Goal: Task Accomplishment & Management: Manage account settings

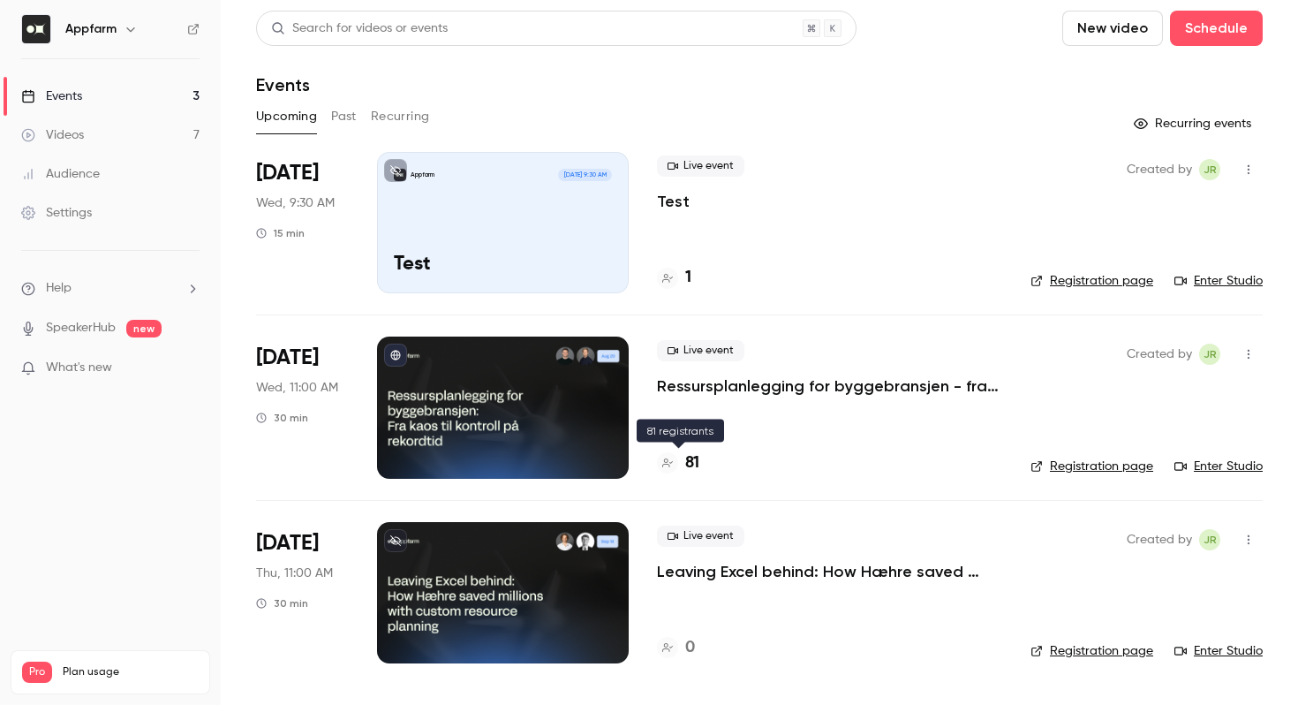
click at [685, 461] on h4 "81" at bounding box center [692, 463] width 14 height 24
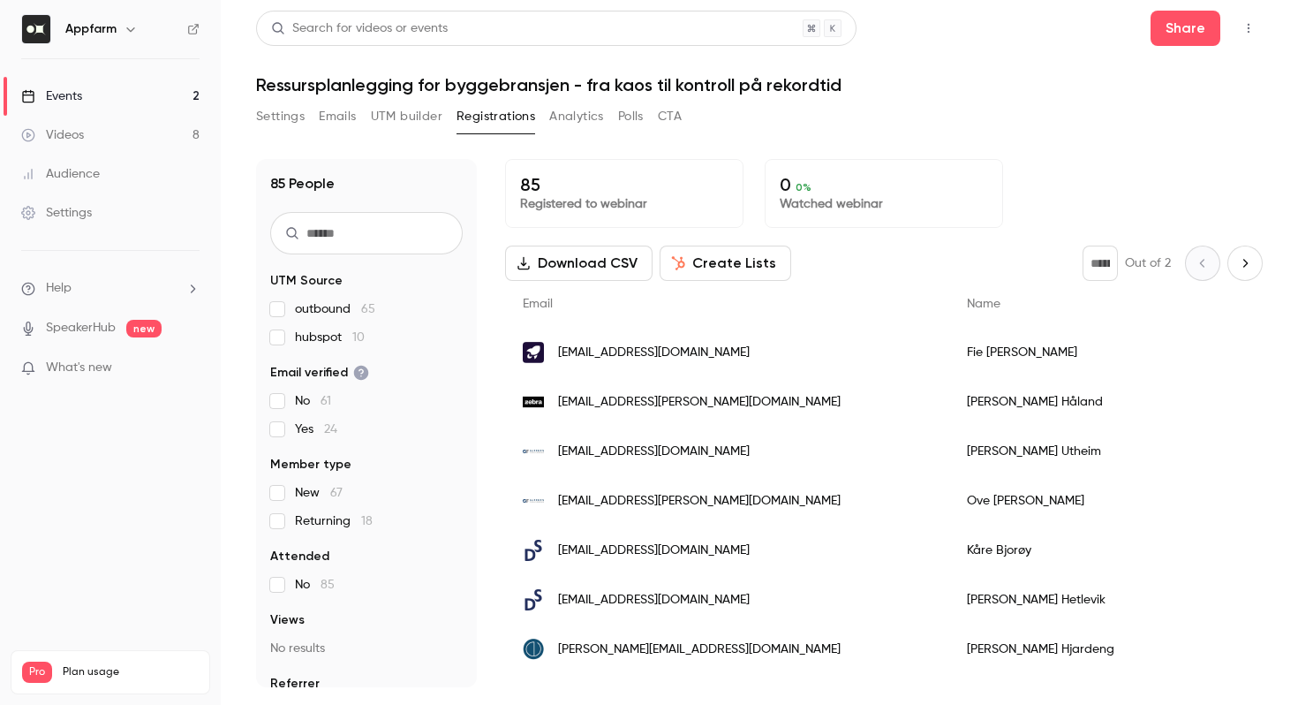
click at [691, 266] on button "Create Lists" at bounding box center [726, 262] width 132 height 35
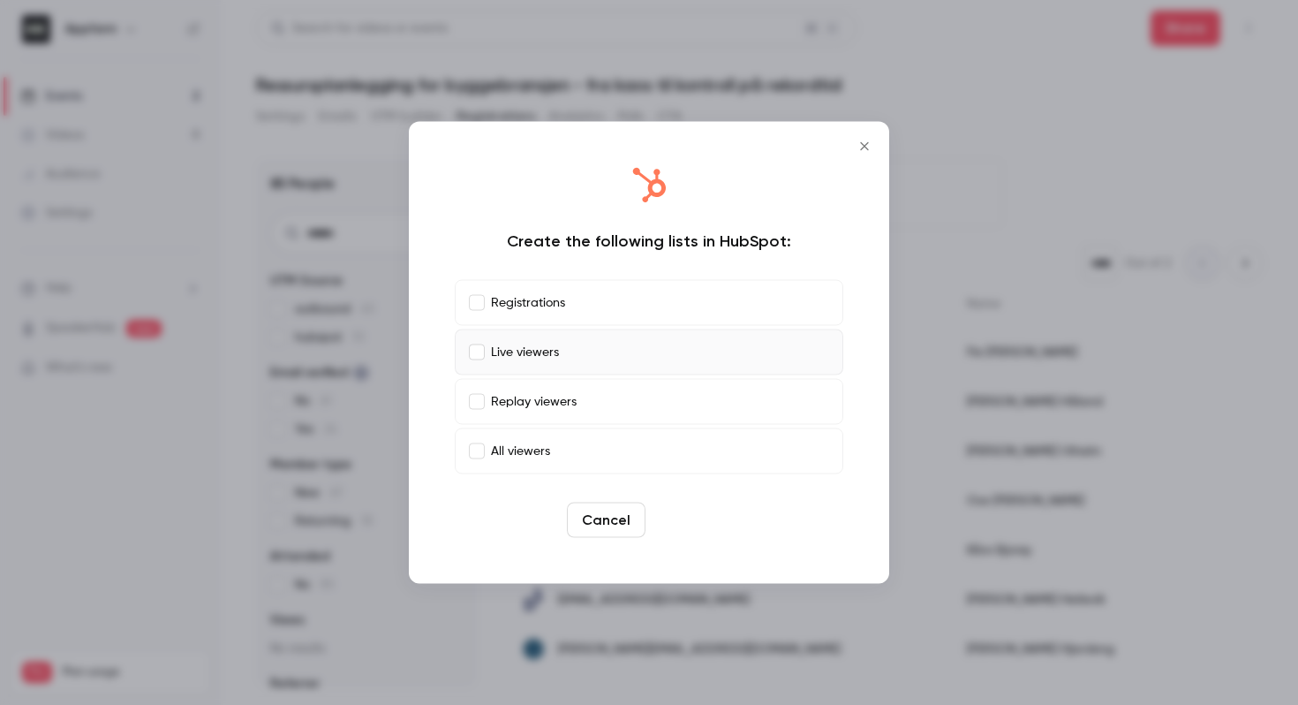
click at [680, 511] on button "Create" at bounding box center [692, 519] width 79 height 35
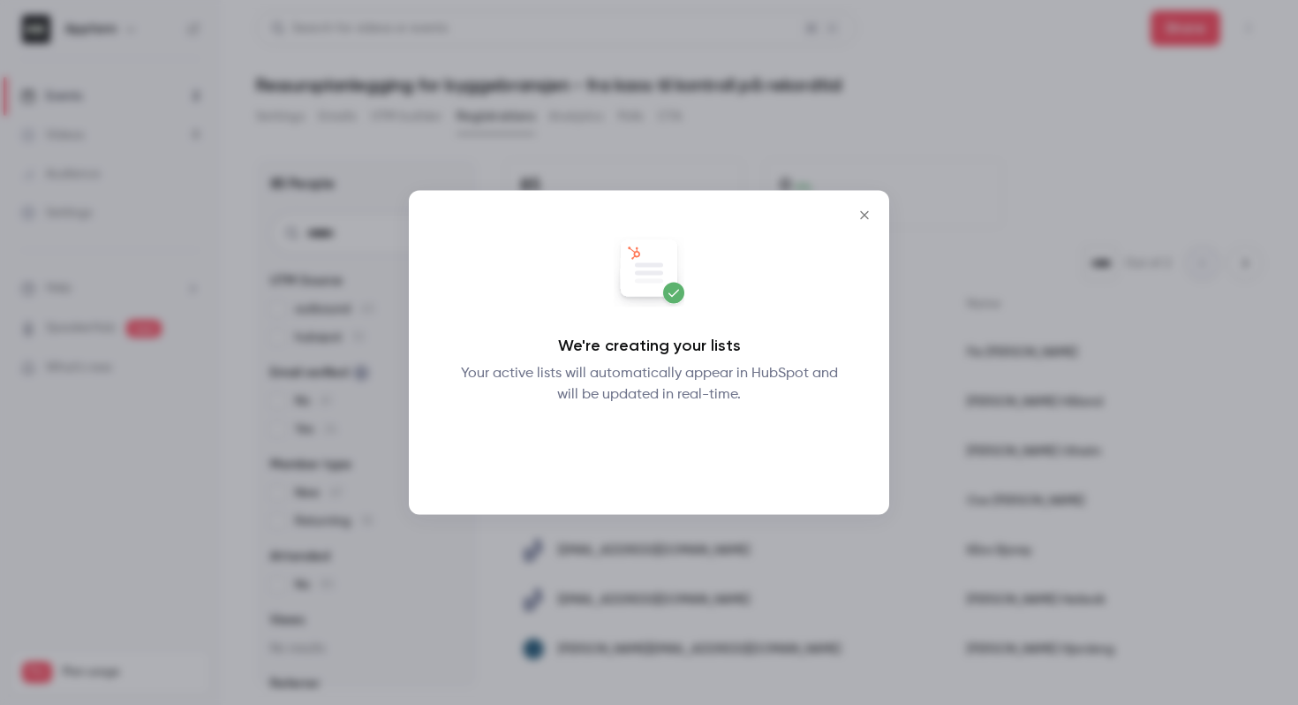
click at [653, 449] on button "Okay" at bounding box center [649, 451] width 64 height 35
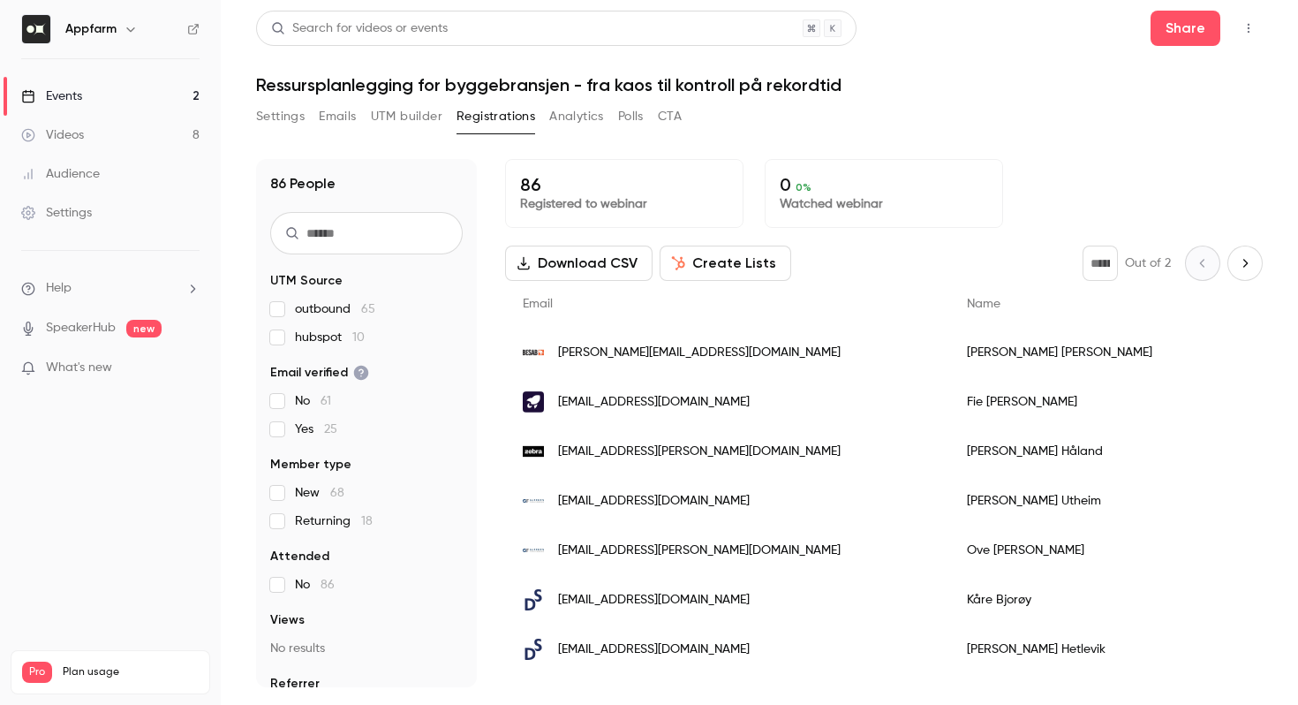
click at [472, 105] on button "Registrations" at bounding box center [496, 116] width 79 height 28
click at [288, 117] on button "Settings" at bounding box center [280, 116] width 49 height 28
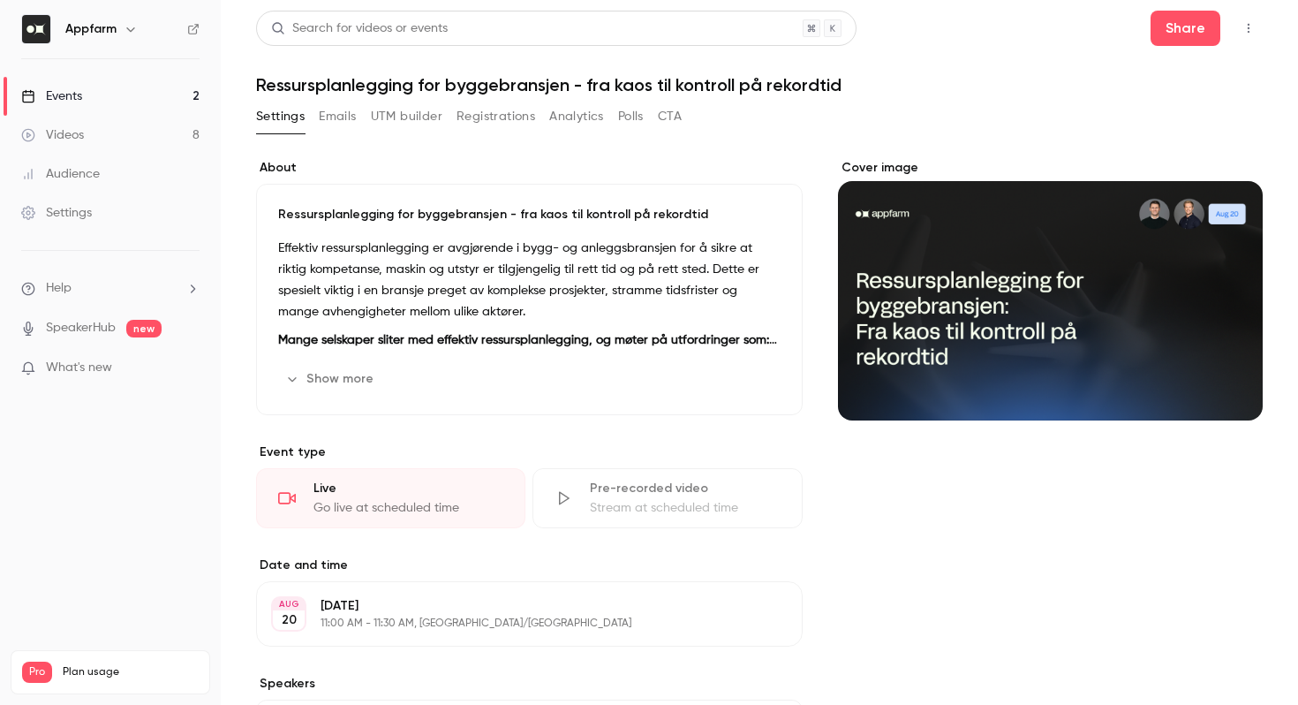
click at [484, 122] on button "Registrations" at bounding box center [496, 116] width 79 height 28
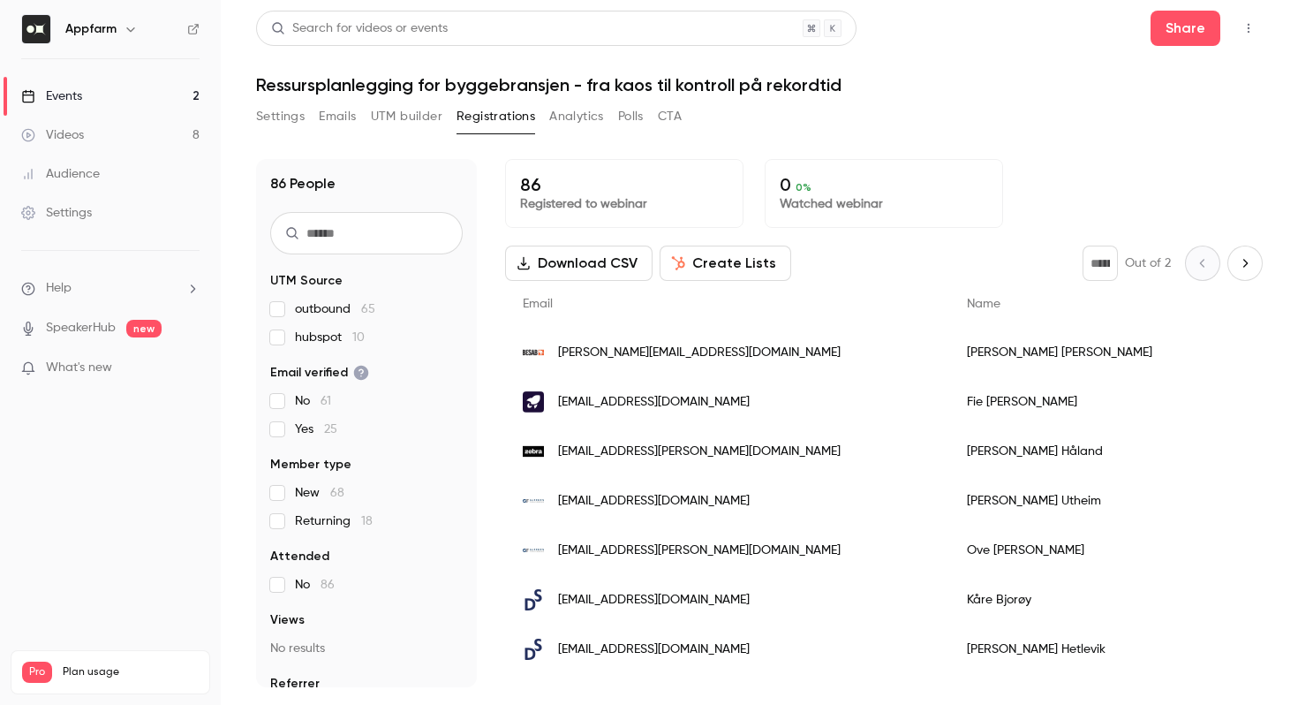
click at [121, 95] on link "Events 2" at bounding box center [110, 96] width 221 height 39
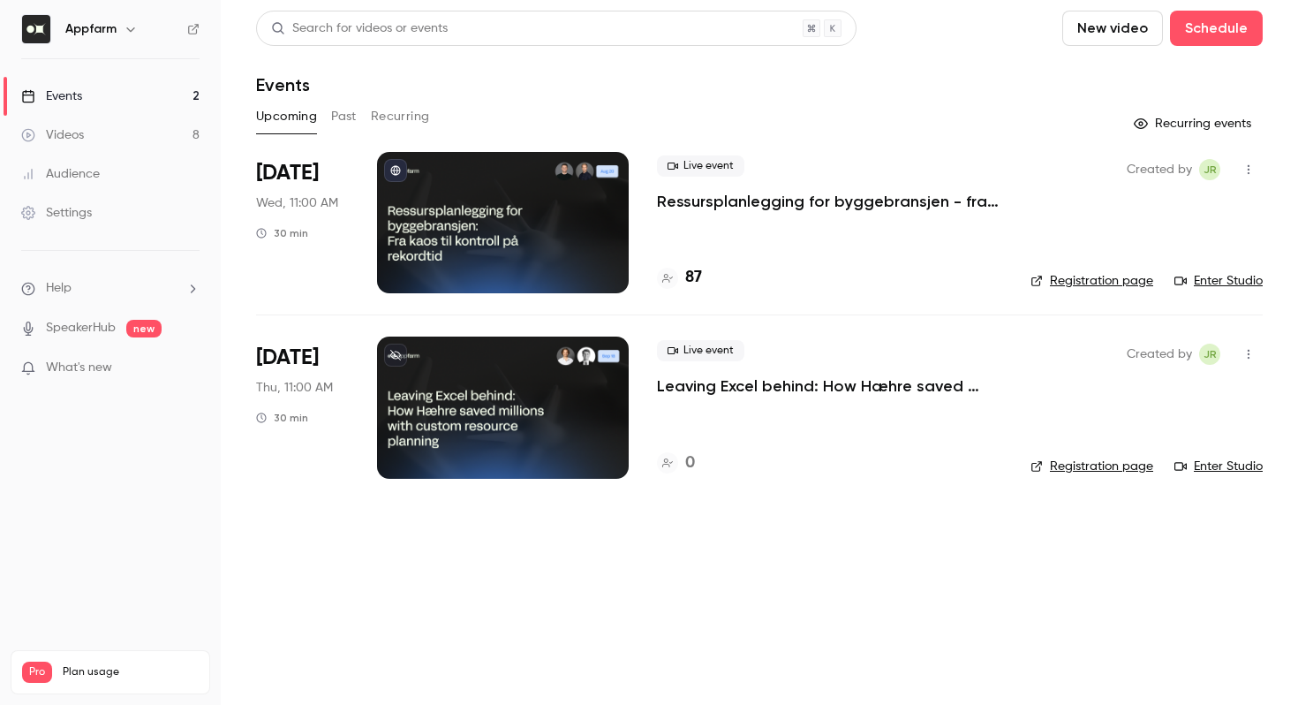
click at [1078, 282] on link "Registration page" at bounding box center [1092, 281] width 123 height 18
click at [1213, 279] on link "Enter Studio" at bounding box center [1218, 281] width 88 height 18
click at [1082, 285] on link "Registration page" at bounding box center [1092, 281] width 123 height 18
click at [1083, 275] on link "Registration page" at bounding box center [1092, 281] width 123 height 18
click at [691, 280] on h4 "87" at bounding box center [693, 278] width 17 height 24
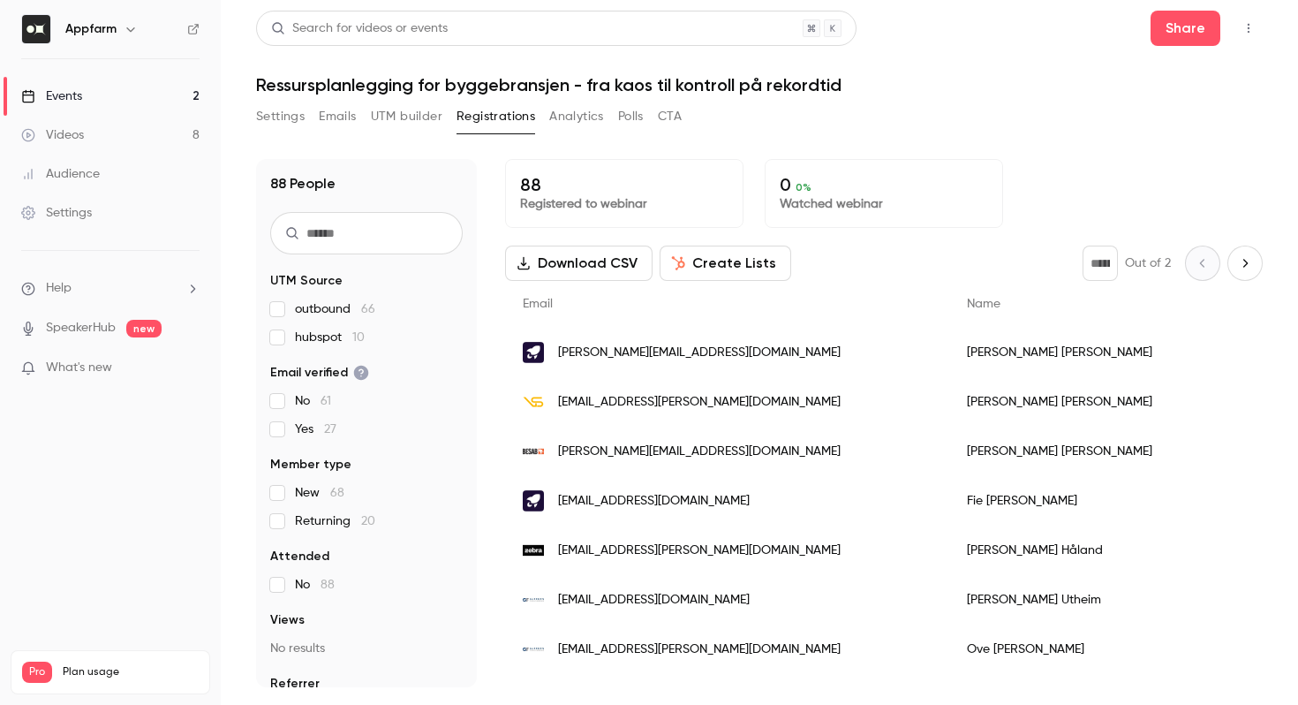
scroll to position [48, 0]
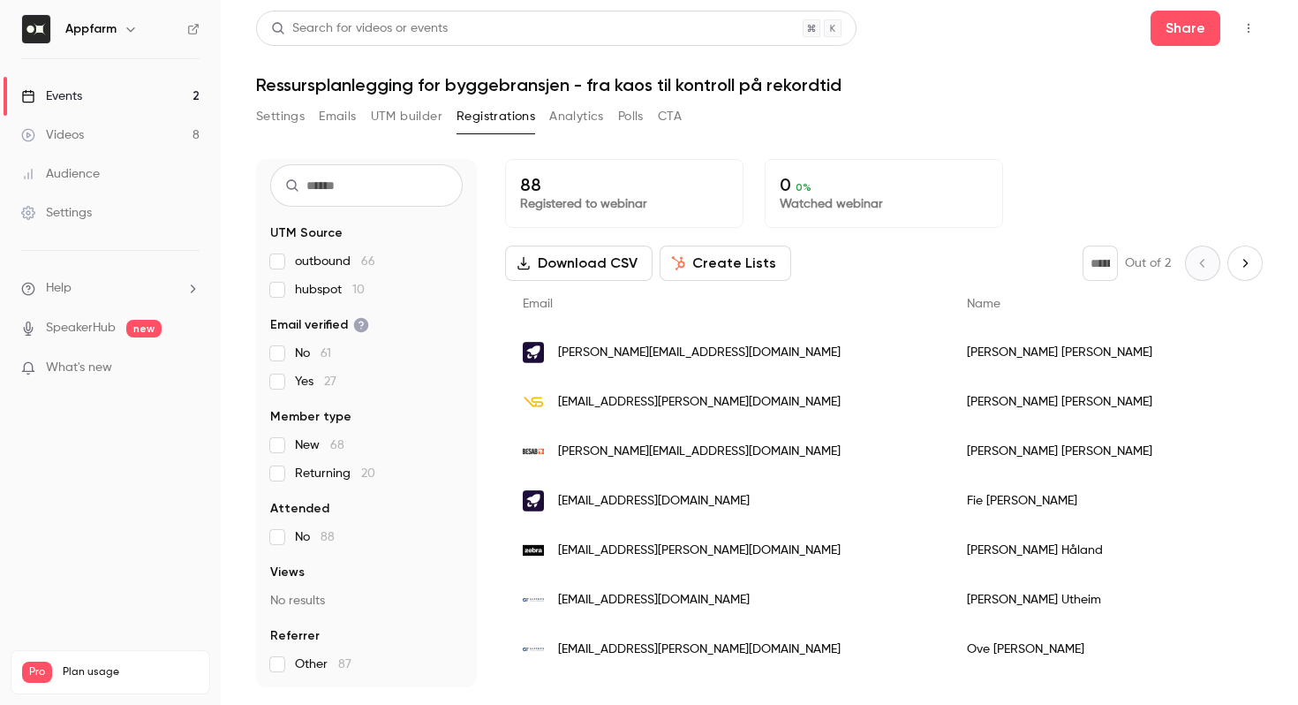
click at [357, 185] on input "text" at bounding box center [366, 185] width 193 height 42
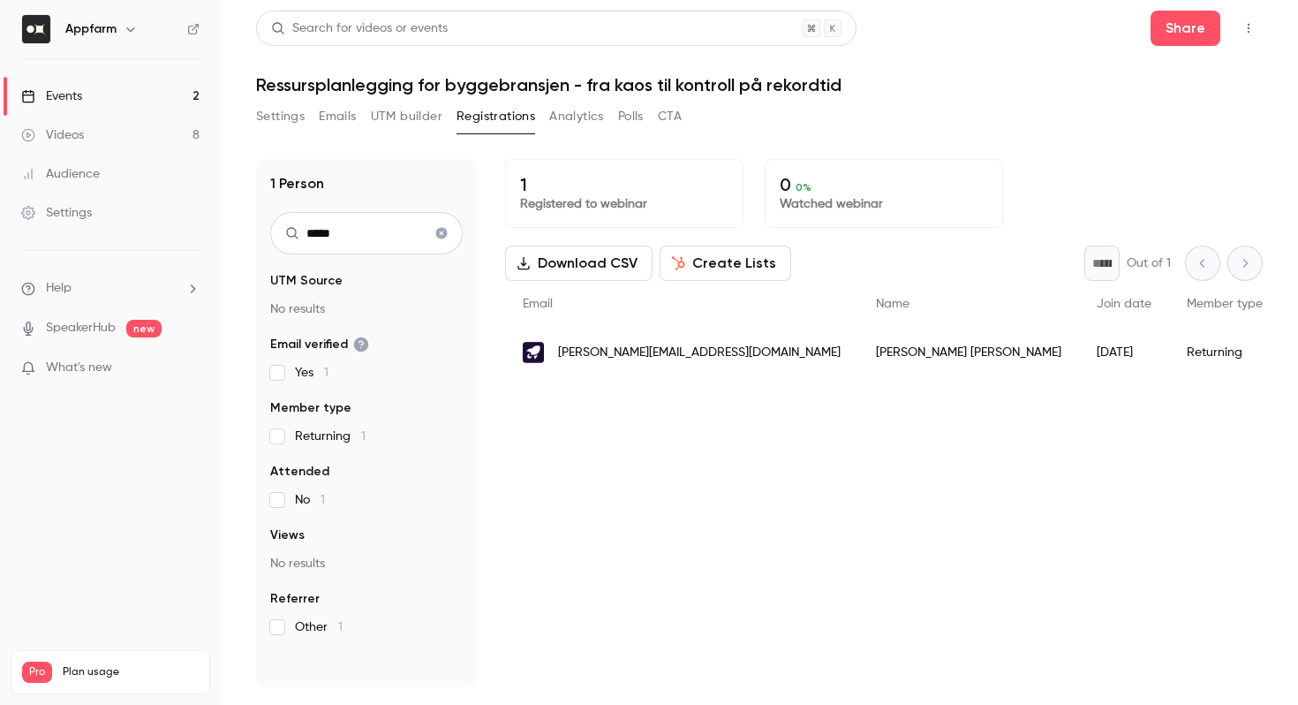
scroll to position [0, 0]
type input "*****"
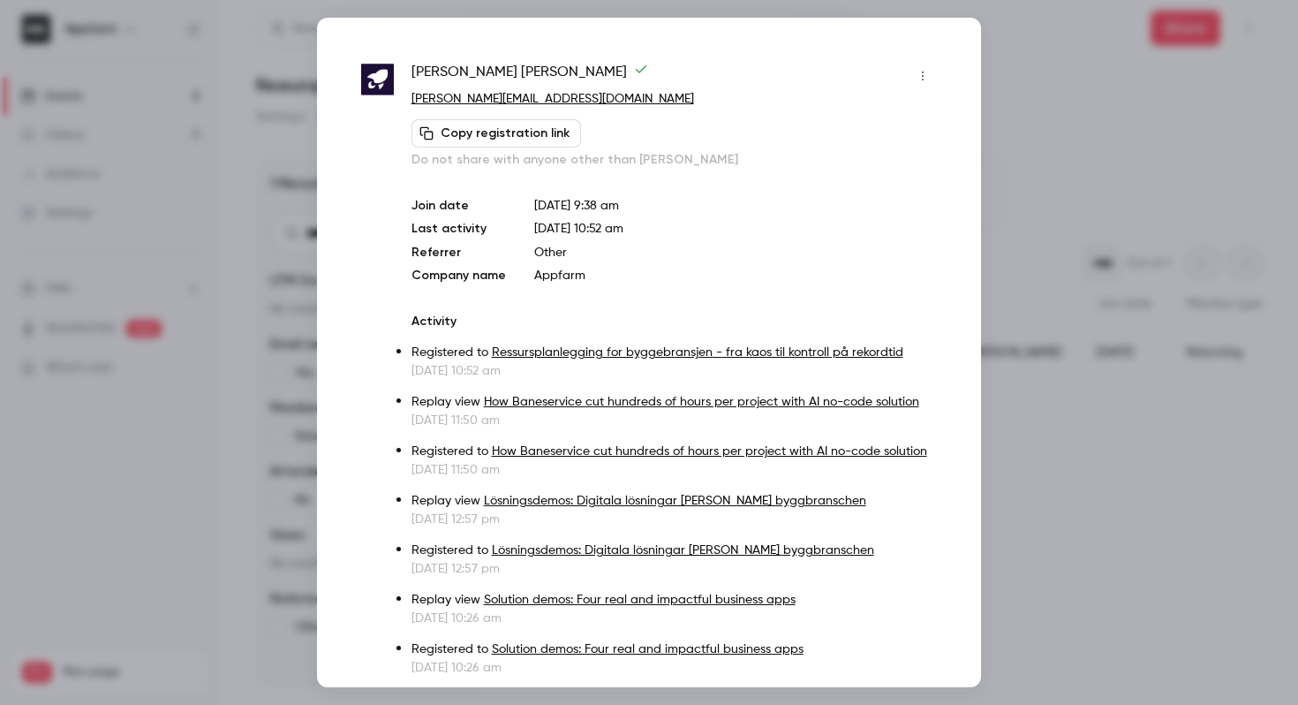
click at [1082, 198] on div at bounding box center [649, 352] width 1298 height 705
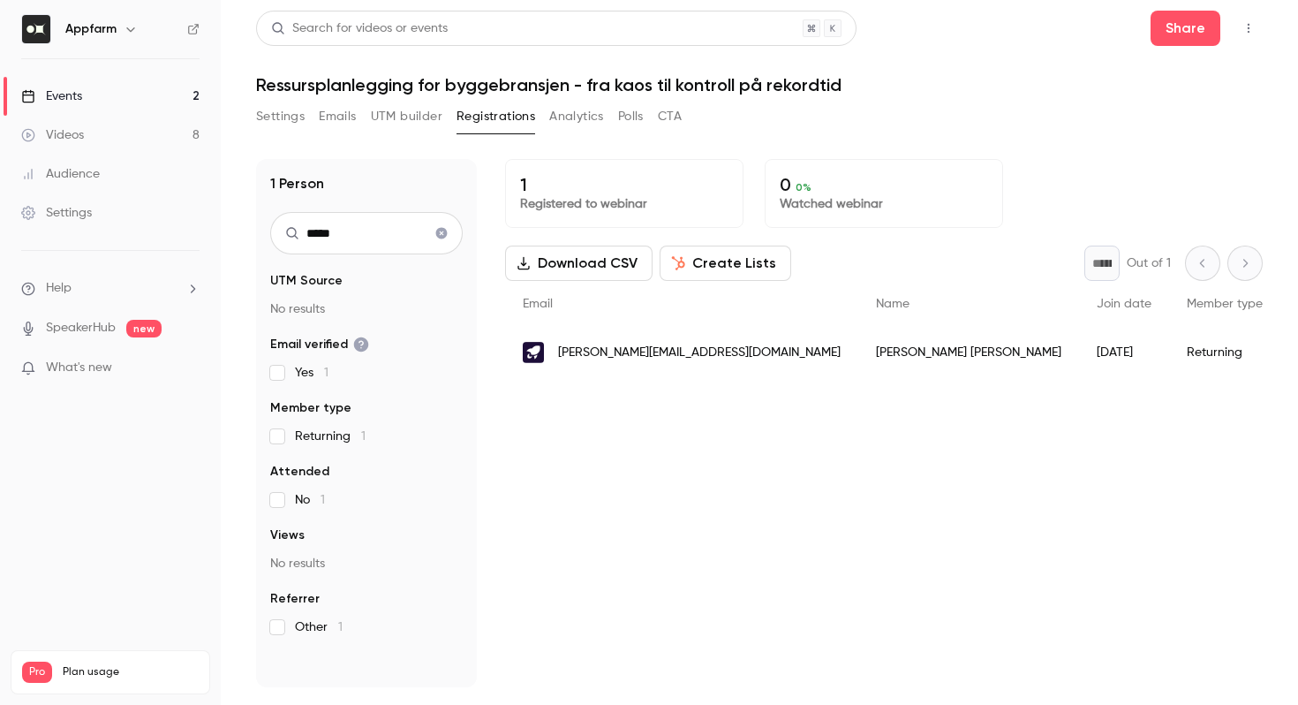
click at [445, 226] on button "Clear search" at bounding box center [441, 233] width 28 height 28
